Goal: Task Accomplishment & Management: Manage account settings

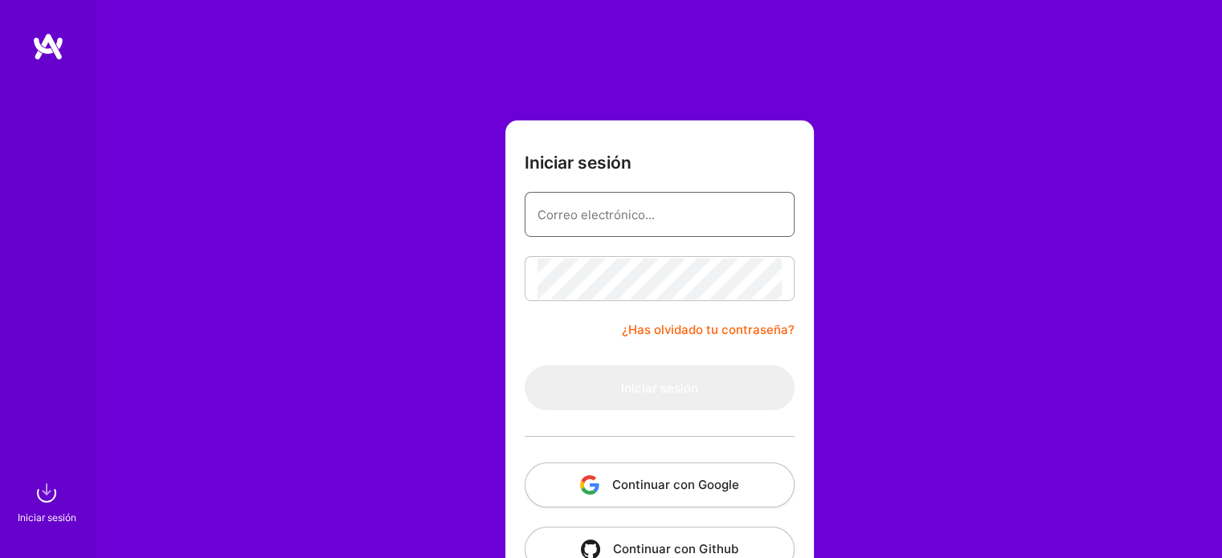
type input "[EMAIL_ADDRESS][DOMAIN_NAME]"
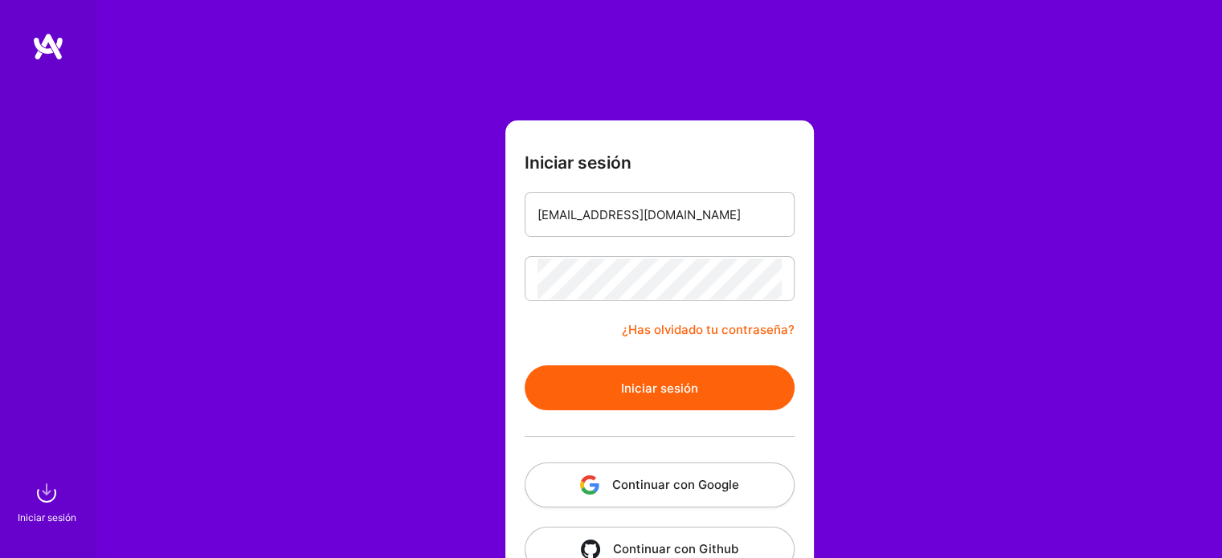
click at [935, 228] on div "Iniciar sesión [EMAIL_ADDRESS][DOMAIN_NAME] ¿Has olvidado tu contraseña? Inicia…" at bounding box center [659, 301] width 1126 height 603
click at [651, 385] on font "Iniciar sesión" at bounding box center [659, 388] width 77 height 15
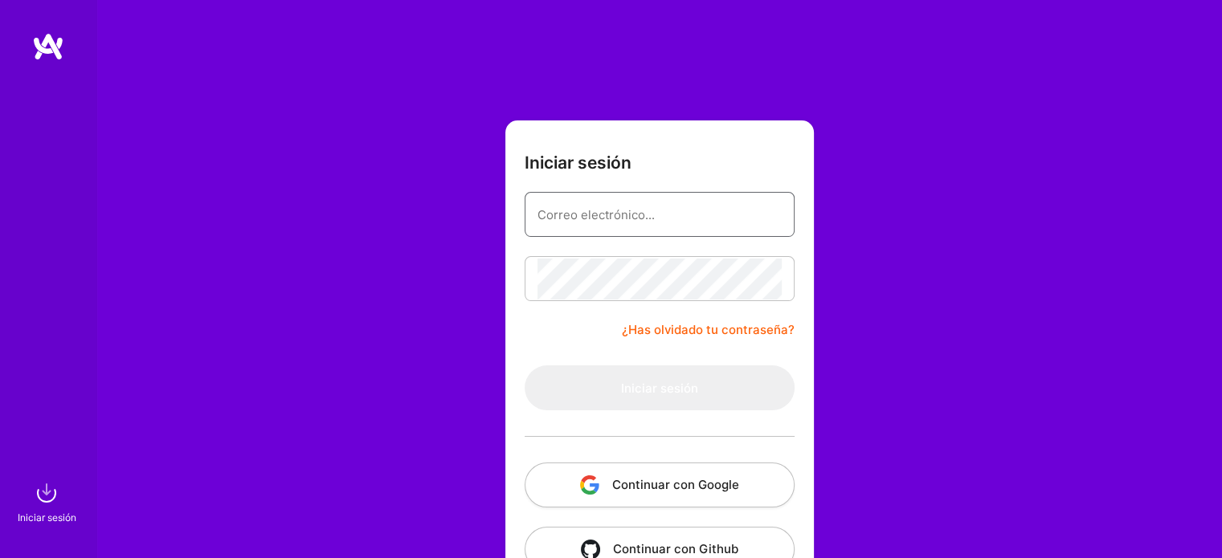
type input "[EMAIL_ADDRESS][DOMAIN_NAME]"
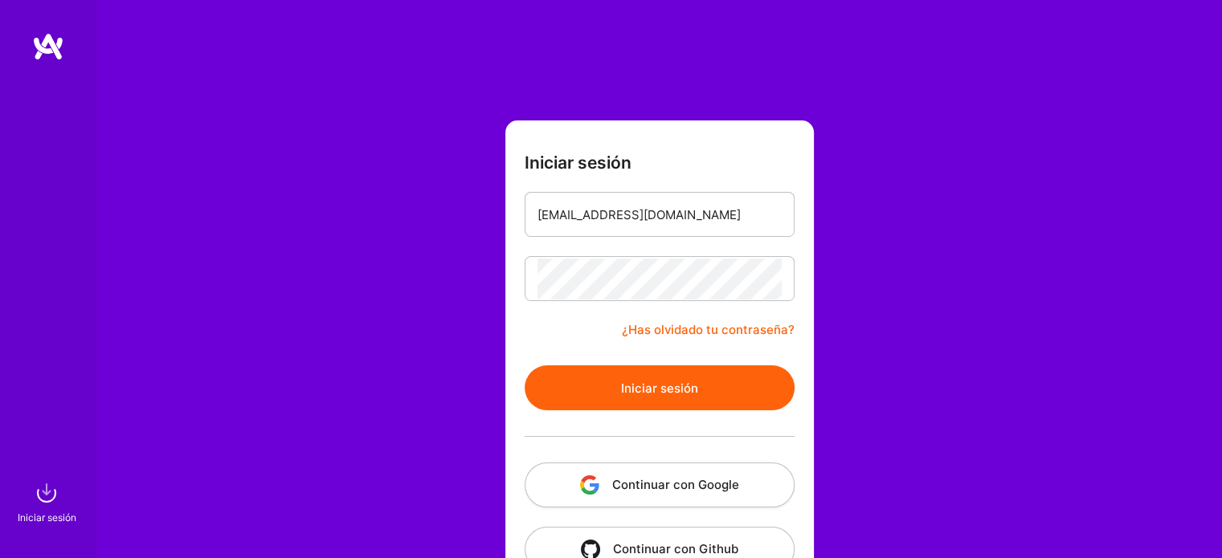
click at [914, 303] on div "Iniciar sesión [EMAIL_ADDRESS][DOMAIN_NAME] ¿Has olvidado tu contraseña? Inicia…" at bounding box center [659, 301] width 1126 height 603
click at [715, 378] on button "Iniciar sesión" at bounding box center [660, 388] width 270 height 45
